Goal: Check status: Check status

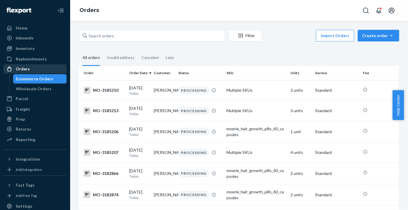
click at [43, 65] on div "Orders" at bounding box center [35, 69] width 62 height 8
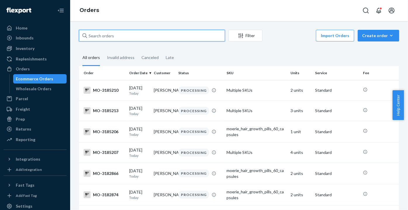
click at [212, 33] on input "text" at bounding box center [152, 36] width 146 height 12
paste input "[PERSON_NAME]"
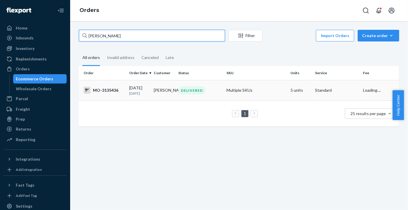
type input "[PERSON_NAME]"
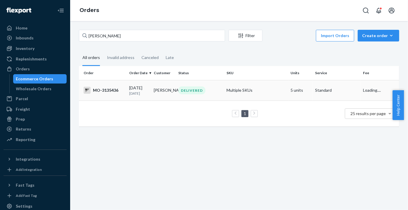
click at [214, 93] on div "DELIVERED" at bounding box center [200, 91] width 46 height 8
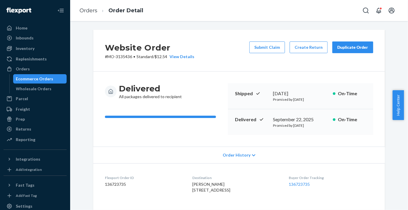
click at [121, 57] on p "# MO-3135436 • Standard / $12.54 View Details" at bounding box center [149, 57] width 89 height 6
copy p "3135436"
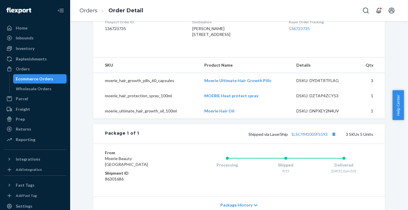
scroll to position [177, 0]
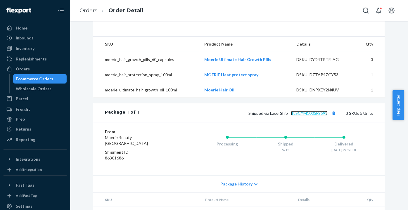
click at [303, 116] on link "1LSCYM1005FS593" at bounding box center [309, 113] width 37 height 5
click at [25, 65] on div "Orders" at bounding box center [35, 69] width 62 height 8
